Goal: Obtain resource: Download file/media

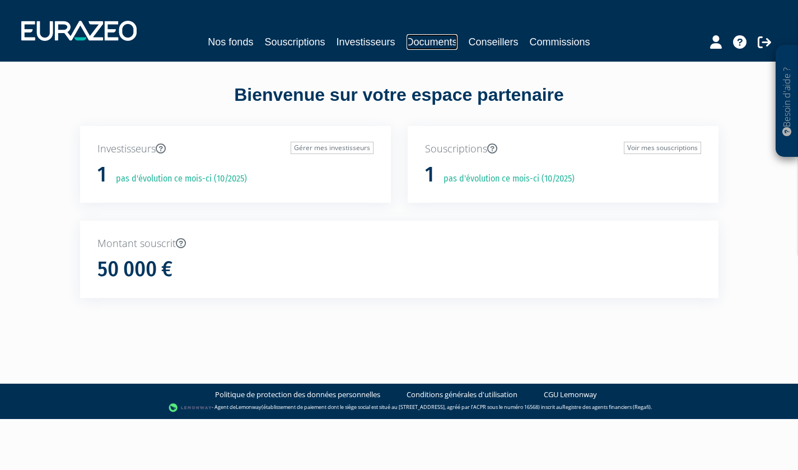
click at [442, 42] on link "Documents" at bounding box center [431, 42] width 51 height 16
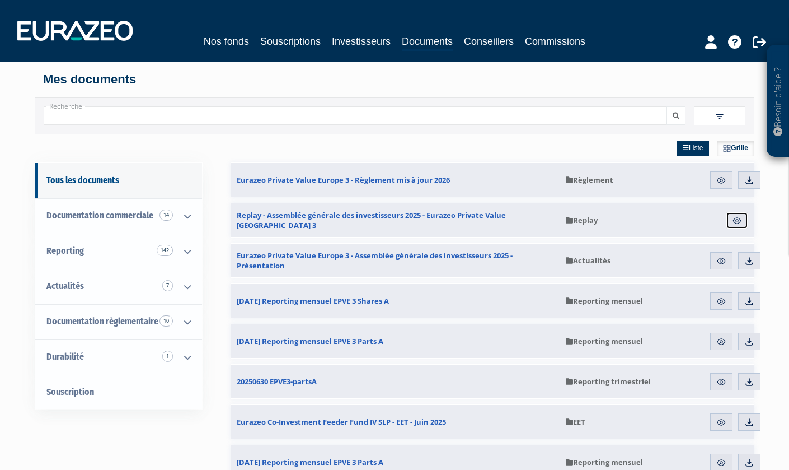
click at [737, 221] on img at bounding box center [737, 221] width 10 height 10
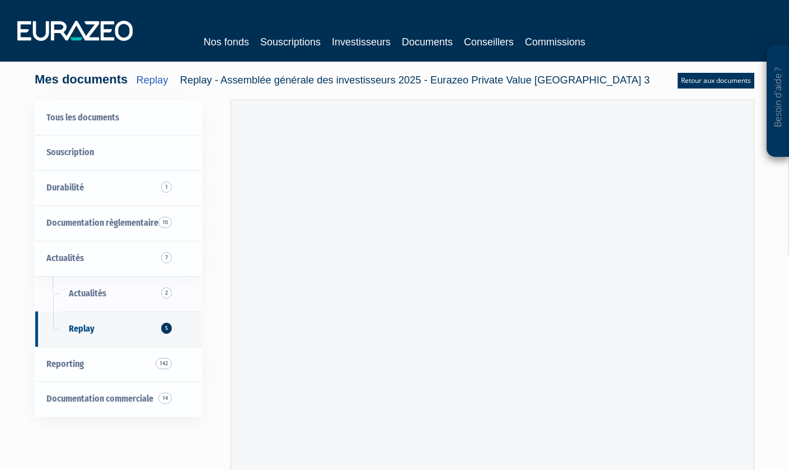
scroll to position [128, 0]
